Goal: Use online tool/utility: Utilize a website feature to perform a specific function

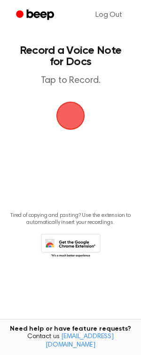
click at [64, 119] on span "button" at bounding box center [70, 115] width 37 height 37
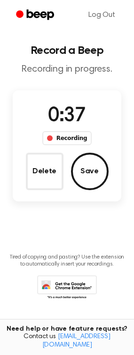
click at [67, 112] on span "0:37" at bounding box center [66, 116] width 37 height 20
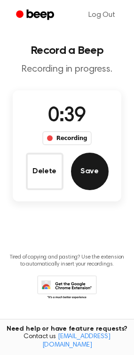
click at [96, 162] on button "Save" at bounding box center [89, 171] width 37 height 37
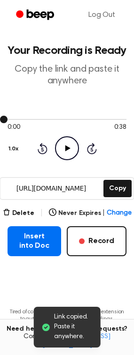
drag, startPoint x: 67, startPoint y: 147, endPoint x: 96, endPoint y: 122, distance: 38.2
click at [96, 122] on div at bounding box center [66, 118] width 119 height 7
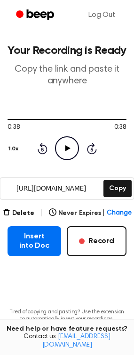
click at [61, 149] on icon "Play Audio" at bounding box center [67, 148] width 24 height 24
click at [42, 150] on icon "Rewind 5 seconds" at bounding box center [42, 148] width 10 height 12
click at [67, 150] on icon at bounding box center [67, 148] width 5 height 6
click at [43, 149] on icon at bounding box center [42, 150] width 2 height 4
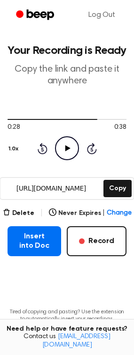
click at [43, 149] on icon at bounding box center [42, 150] width 2 height 4
click at [19, 217] on button "Delete" at bounding box center [18, 214] width 31 height 10
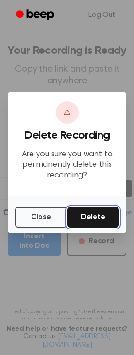
click at [99, 210] on button "Delete" at bounding box center [93, 217] width 52 height 21
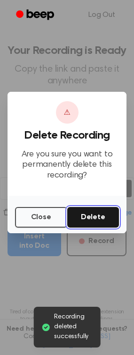
click at [96, 216] on button "Delete" at bounding box center [93, 217] width 52 height 21
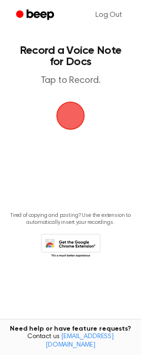
click at [75, 119] on span "button" at bounding box center [70, 115] width 35 height 35
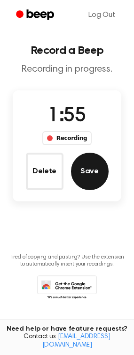
click at [90, 177] on button "Save" at bounding box center [89, 171] width 37 height 37
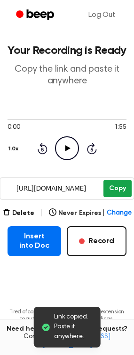
click at [125, 188] on button "Copy" at bounding box center [117, 188] width 28 height 17
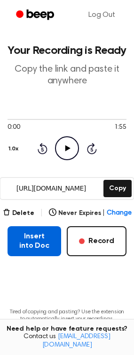
click at [27, 239] on button "Insert into Doc" at bounding box center [33, 241] width 53 height 30
